Goal: Task Accomplishment & Management: Manage account settings

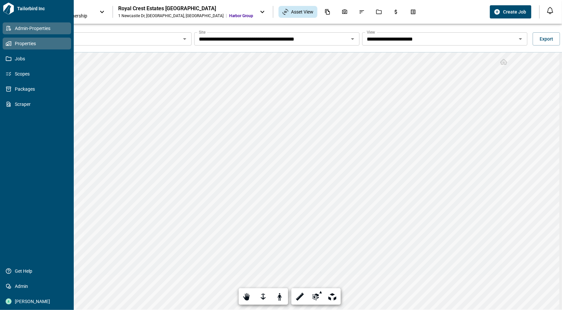
click at [6, 32] on link "Admin-Properties" at bounding box center [37, 28] width 69 height 12
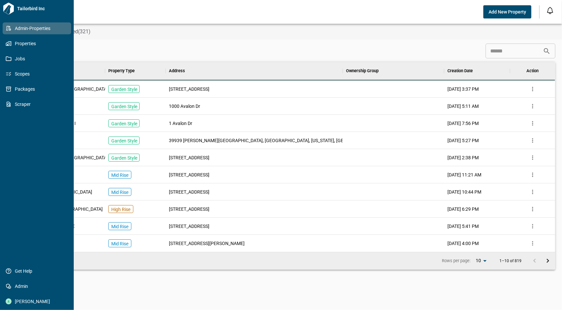
scroll to position [184, 529]
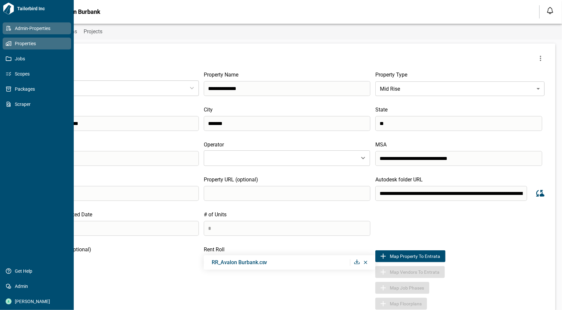
click at [7, 48] on link "Properties" at bounding box center [37, 44] width 69 height 12
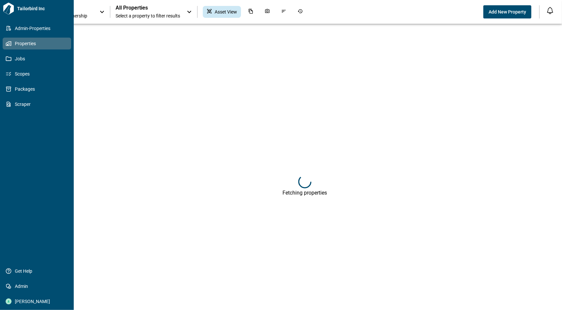
click at [0, 25] on div "Tailorbird Inc Admin-Properties Properties Jobs Scopes Packages Scraper Get Hel…" at bounding box center [37, 155] width 74 height 310
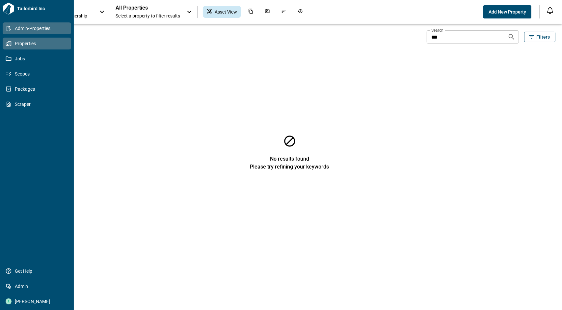
click at [8, 30] on icon at bounding box center [8, 28] width 5 height 5
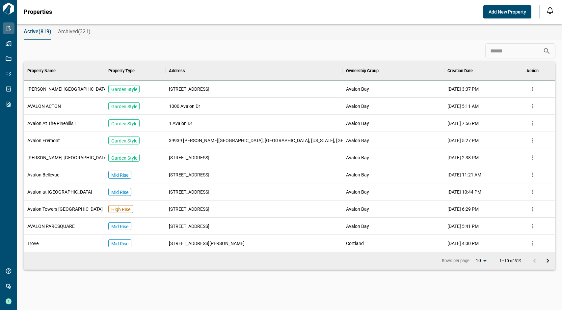
scroll to position [184, 529]
click at [508, 53] on input at bounding box center [514, 50] width 57 height 13
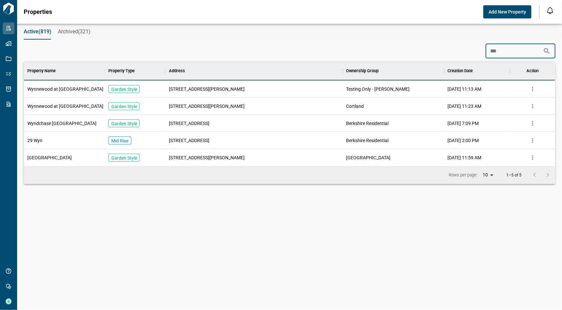
scroll to position [99, 529]
type input "***"
click at [42, 108] on span "Wynnewood at Wortham" at bounding box center [65, 106] width 76 height 7
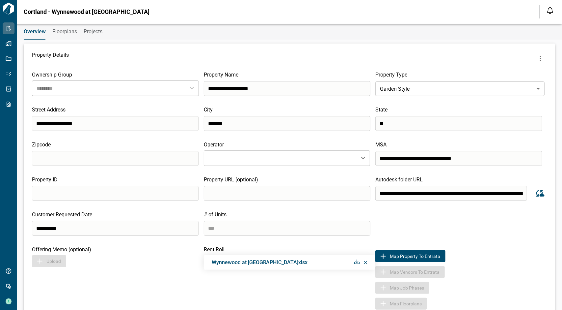
click at [52, 32] on div "Overview Floorplans Projects" at bounding box center [289, 32] width 545 height 16
click at [59, 31] on span "Floorplans" at bounding box center [64, 31] width 25 height 7
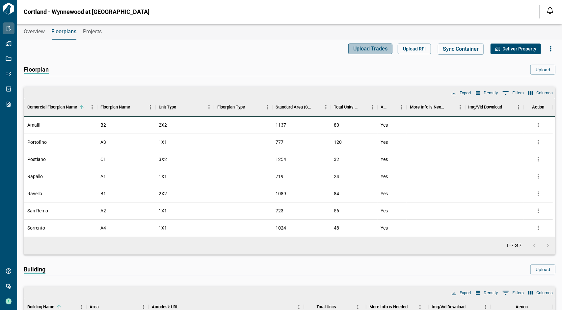
click at [365, 49] on span "Upload Trades" at bounding box center [370, 48] width 34 height 7
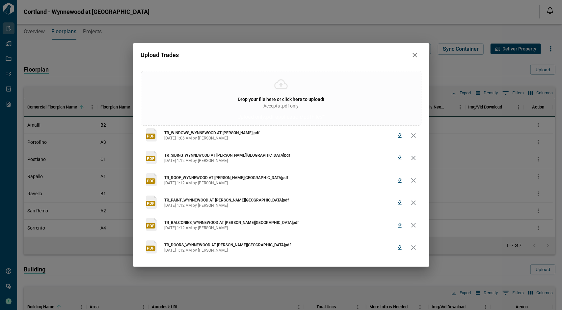
click at [414, 161] on icon "delete" at bounding box center [414, 158] width 8 height 8
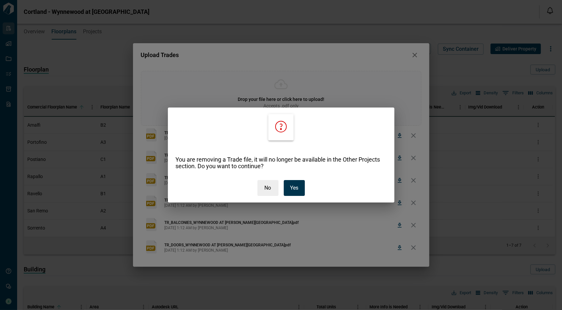
click at [300, 186] on button "Yes" at bounding box center [294, 188] width 21 height 16
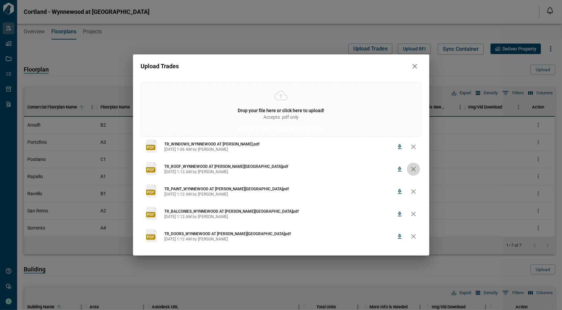
click at [411, 164] on button "delete" at bounding box center [413, 168] width 13 height 13
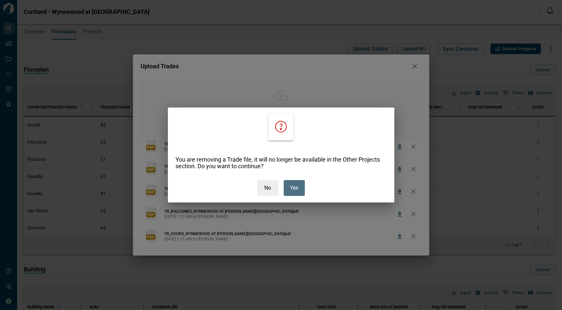
click at [296, 185] on p "Yes" at bounding box center [294, 188] width 8 height 8
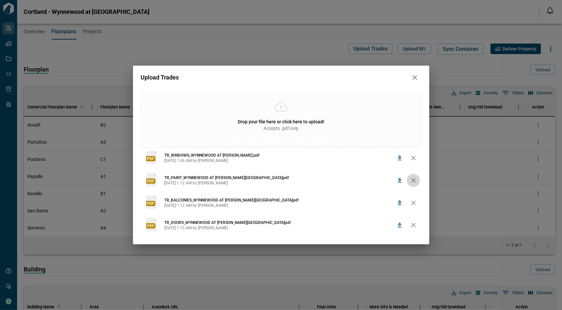
click at [417, 183] on icon "delete" at bounding box center [414, 180] width 8 height 8
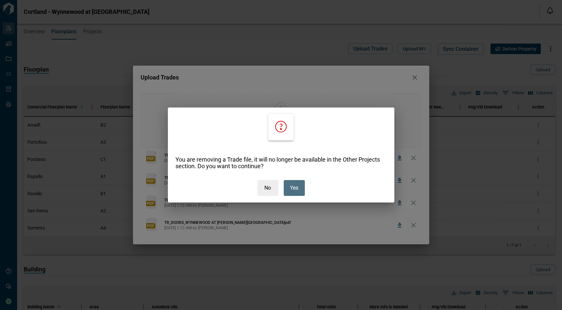
click at [287, 187] on button "Yes" at bounding box center [294, 188] width 21 height 16
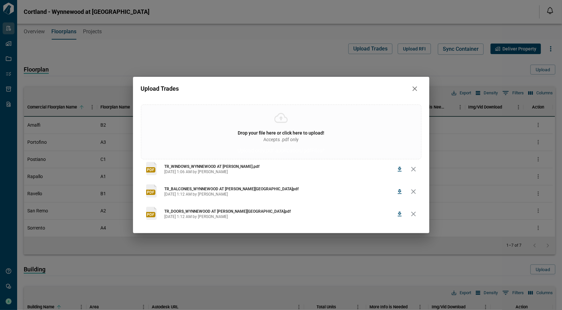
click at [414, 190] on icon "delete" at bounding box center [413, 191] width 5 height 5
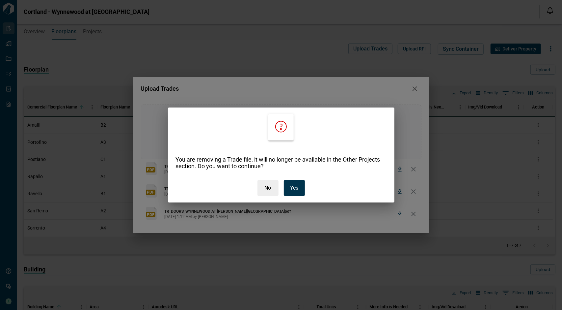
click at [296, 185] on p "Yes" at bounding box center [294, 188] width 8 height 8
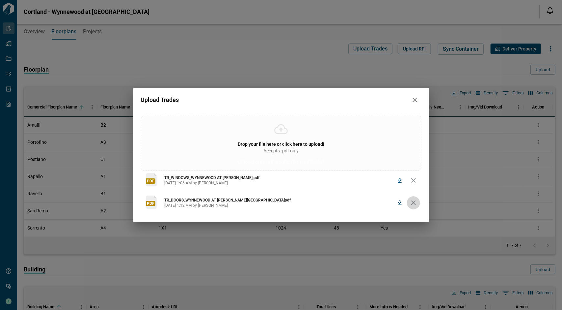
click at [416, 205] on icon "delete" at bounding box center [414, 203] width 8 height 8
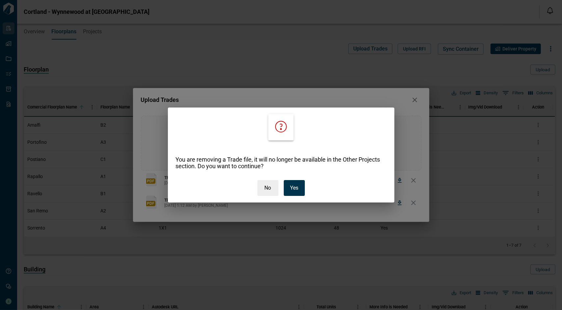
click at [294, 191] on p "Yes" at bounding box center [294, 188] width 8 height 8
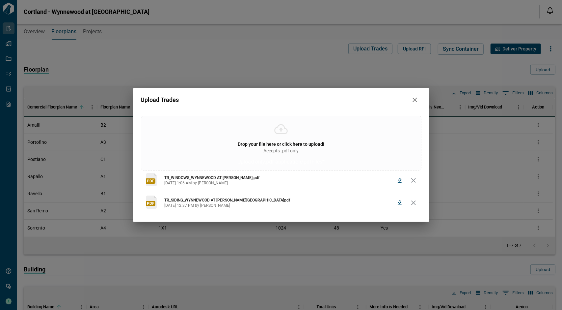
click at [313, 146] on span "Drop your file here or click here to upload!" at bounding box center [281, 143] width 87 height 5
click at [0, 0] on input "Drop your file here or click here to upload! Accepts .pdf only Upload only .pdf…" at bounding box center [0, 0] width 0 height 0
click at [410, 202] on icon "delete" at bounding box center [414, 203] width 8 height 8
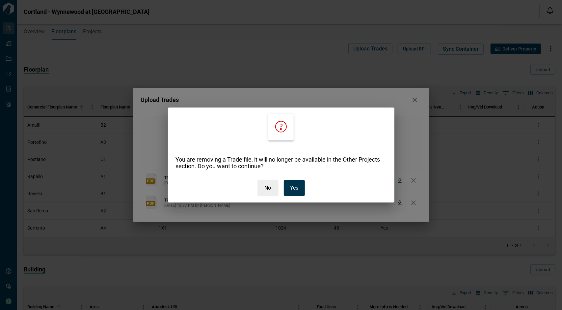
click at [302, 185] on button "Yes" at bounding box center [294, 188] width 21 height 16
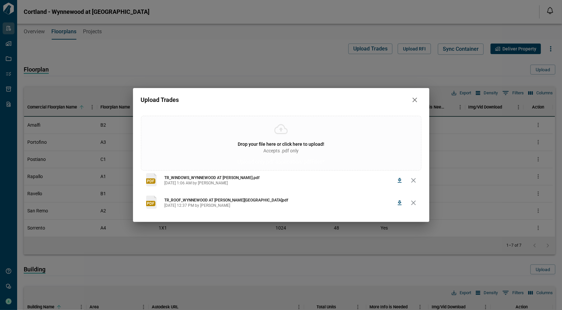
click at [274, 136] on div "Drop your file here or click here to upload! Accepts .pdf only Upload only .pdf…" at bounding box center [281, 143] width 281 height 55
click at [0, 0] on input "Drop your file here or click here to upload! Accepts .pdf only Upload only .pdf…" at bounding box center [0, 0] width 0 height 0
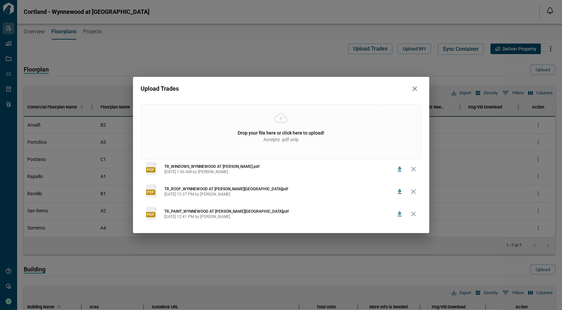
click at [292, 128] on div "Drop your file here or click here to upload! Accepts .pdf only Upload only .pdf…" at bounding box center [281, 131] width 281 height 55
click at [0, 0] on input "Drop your file here or click here to upload! Accepts .pdf only Upload only .pdf…" at bounding box center [0, 0] width 0 height 0
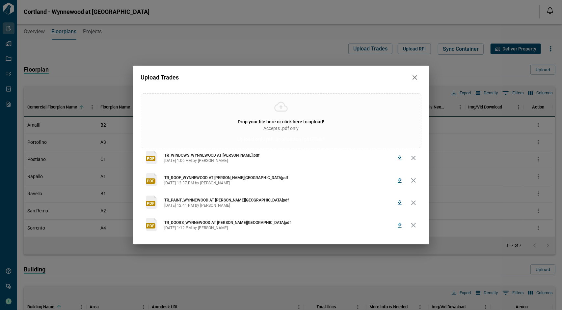
click at [300, 113] on div "Drop your file here or click here to upload! Accepts .pdf only Upload only .pdf…" at bounding box center [281, 120] width 281 height 55
click at [0, 0] on input "Drop your file here or click here to upload! Accepts .pdf only Upload only .pdf…" at bounding box center [0, 0] width 0 height 0
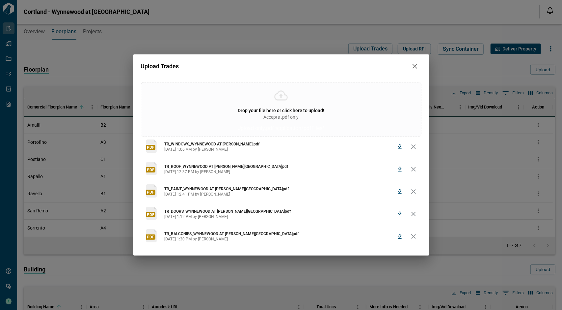
click at [284, 108] on span "Drop your file here or click here to upload!" at bounding box center [281, 110] width 87 height 5
click at [0, 0] on input "Drop your file here or click here to upload! Accepts .pdf only Upload only .pdf…" at bounding box center [0, 0] width 0 height 0
click at [413, 67] on icon "button" at bounding box center [415, 66] width 8 height 8
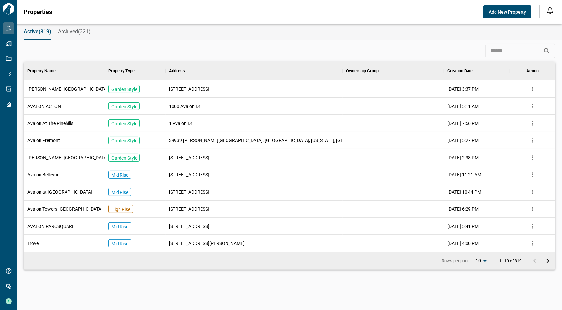
scroll to position [184, 529]
